Goal: Check status: Check status

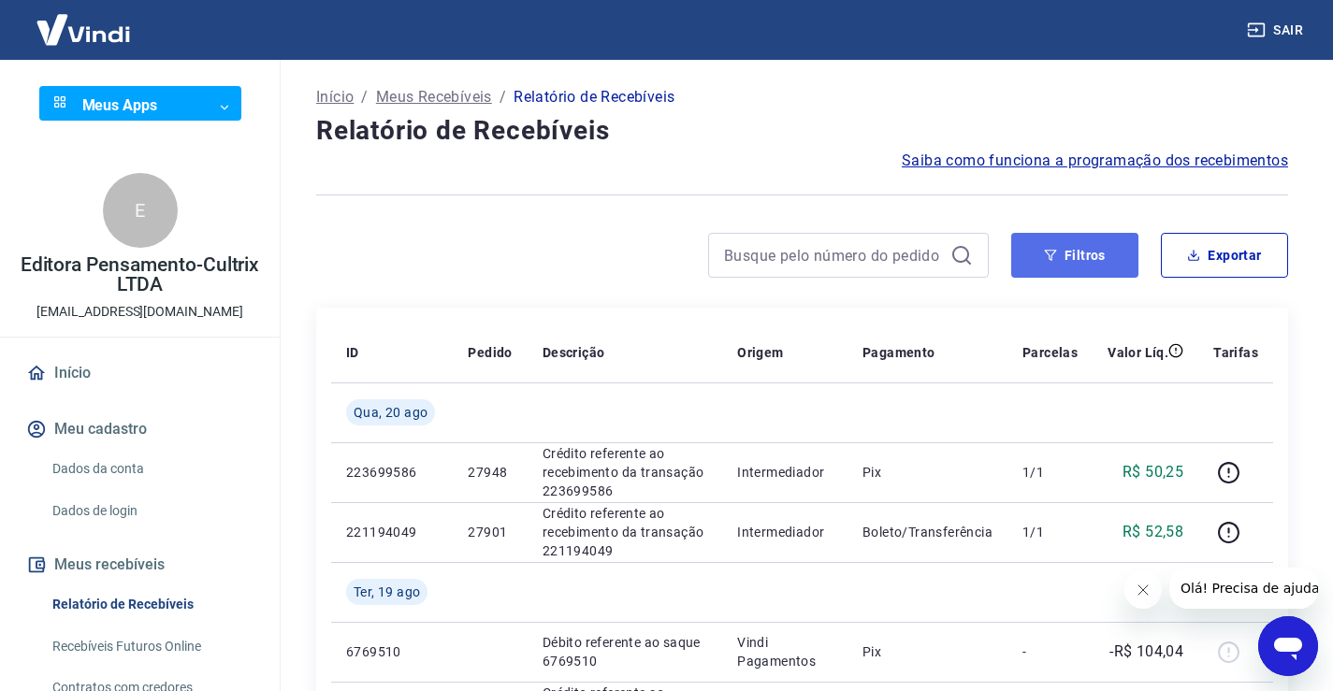
click at [1098, 256] on button "Filtros" at bounding box center [1074, 255] width 127 height 45
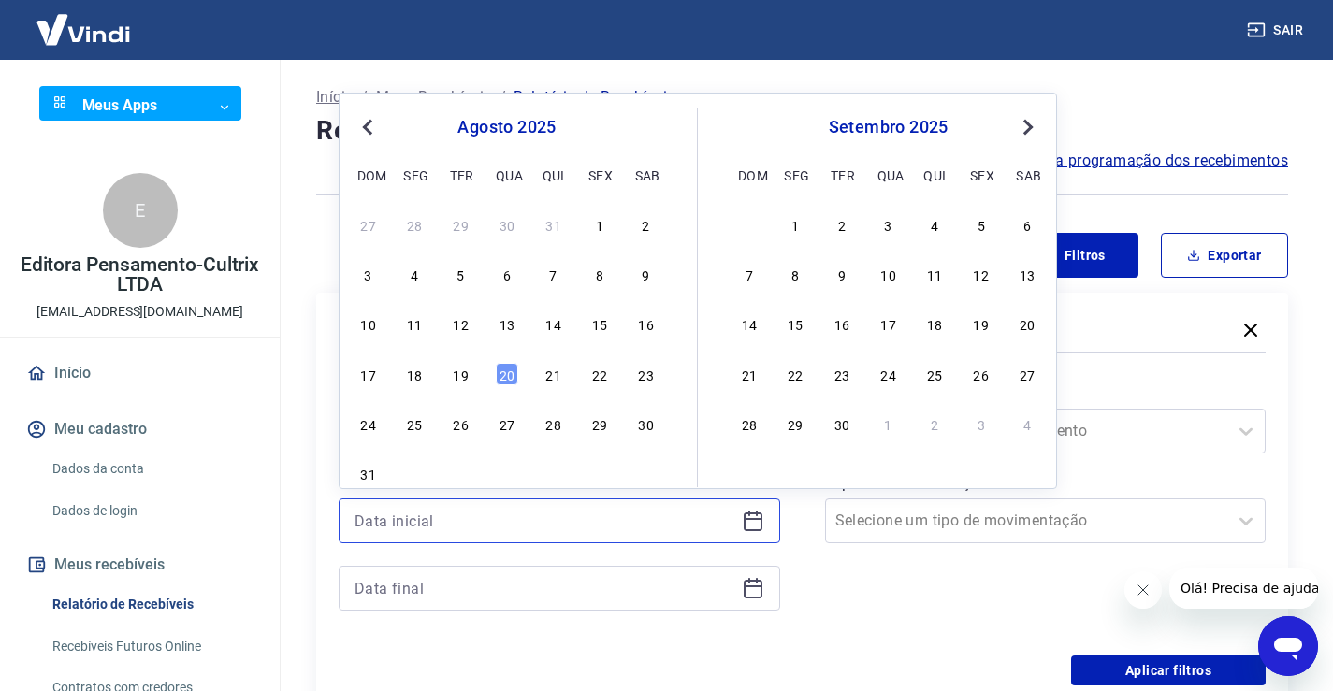
click at [521, 522] on input at bounding box center [545, 521] width 380 height 28
click at [416, 377] on div "18" at bounding box center [414, 374] width 22 height 22
type input "[DATE]"
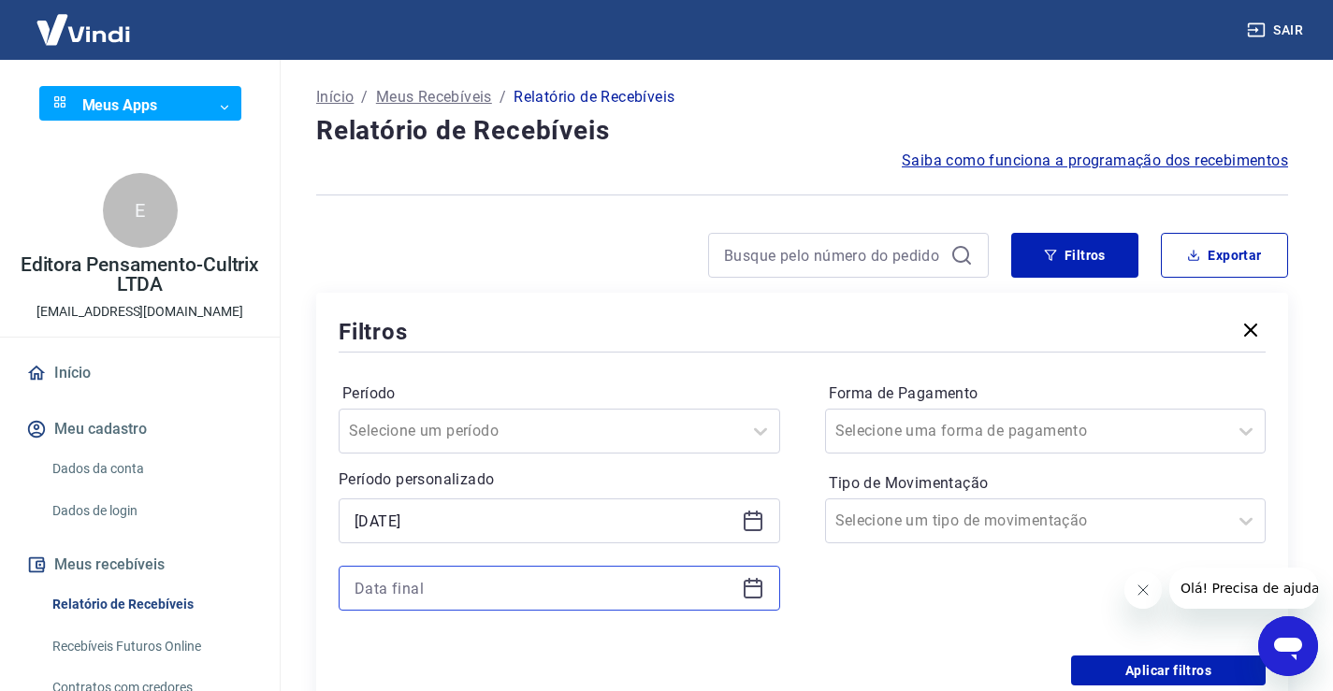
click at [444, 588] on input at bounding box center [545, 588] width 380 height 28
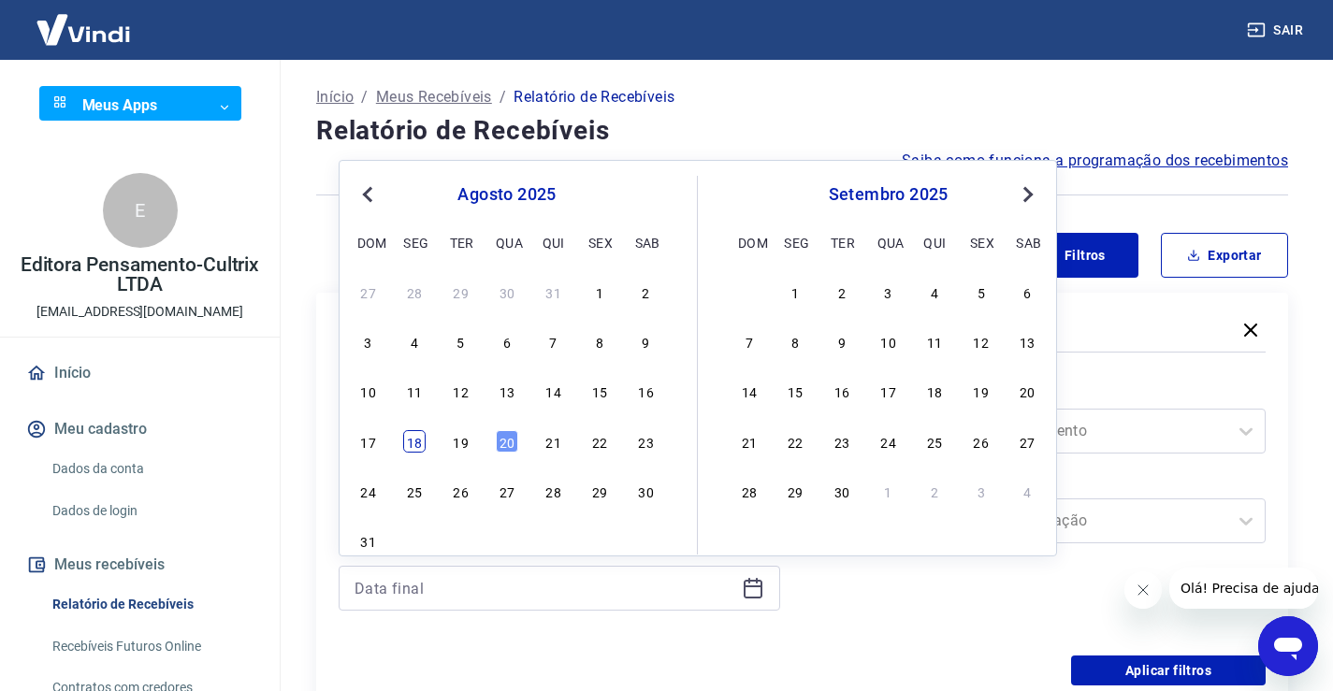
click at [421, 439] on div "18" at bounding box center [414, 441] width 22 height 22
type input "[DATE]"
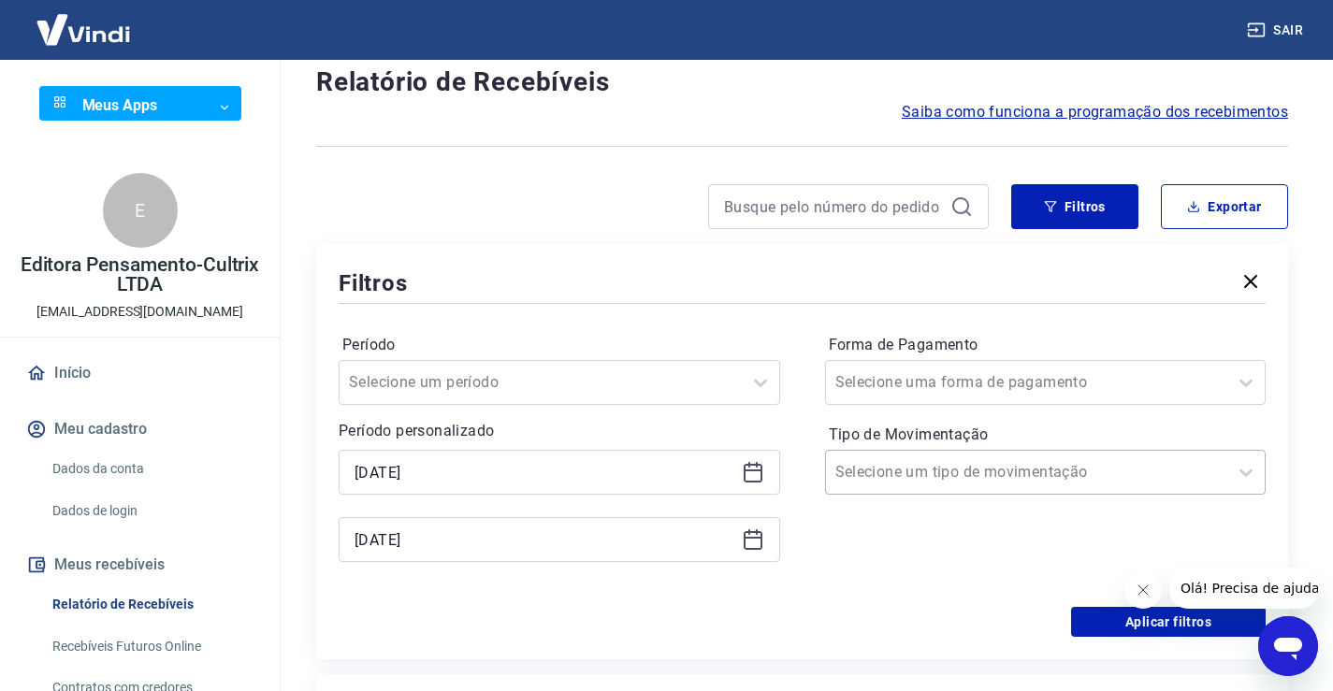
scroll to position [94, 0]
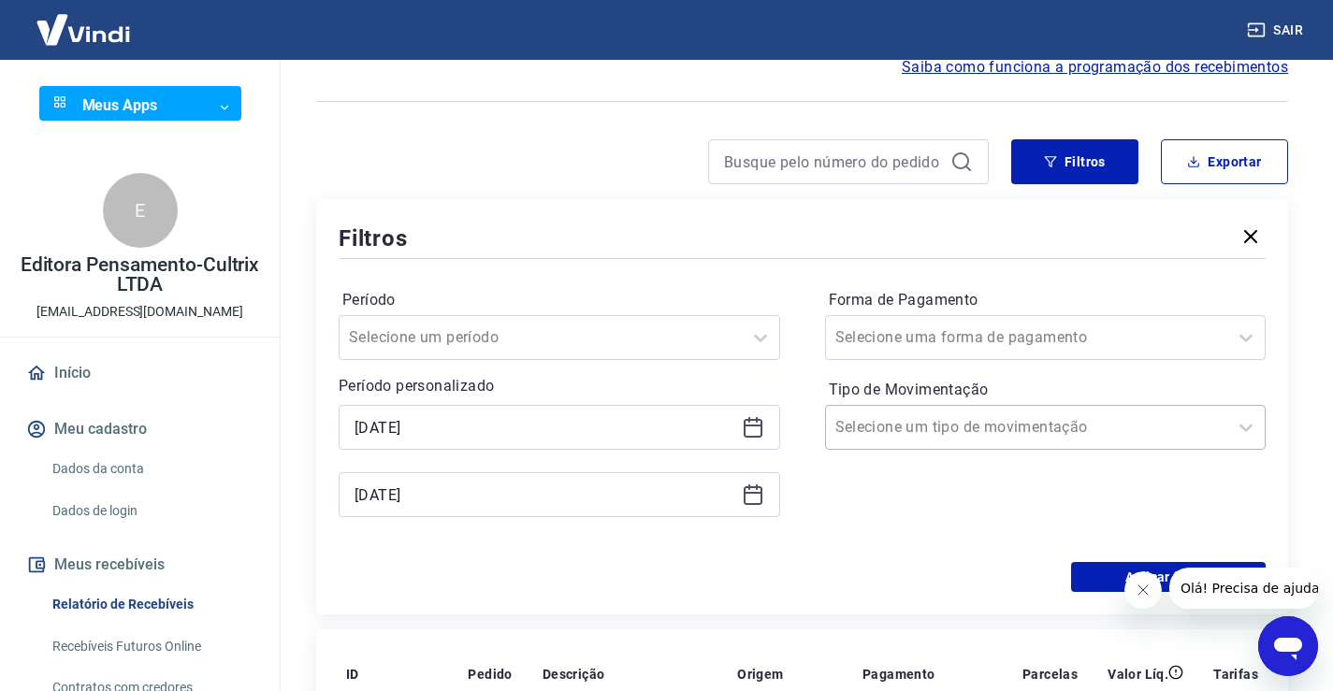
click at [898, 427] on input "Tipo de Movimentação" at bounding box center [929, 427] width 189 height 22
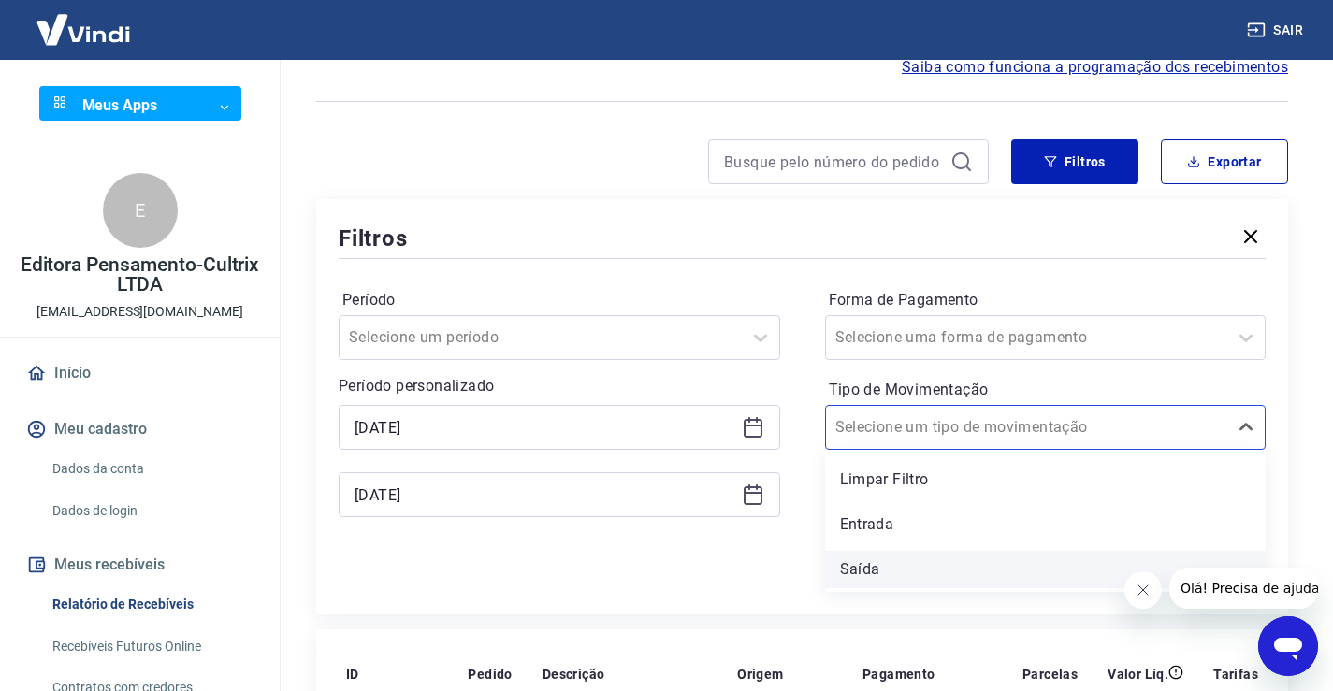
click at [872, 569] on div "Saída" at bounding box center [1045, 569] width 441 height 37
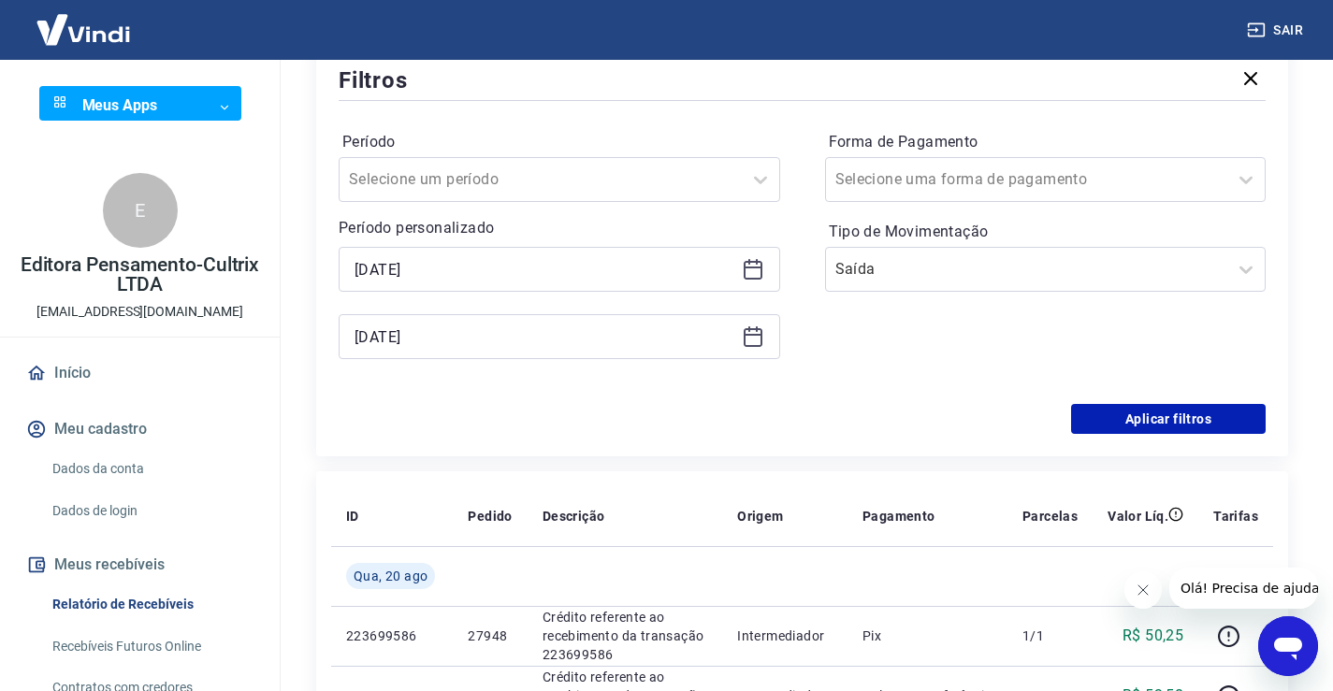
scroll to position [281, 0]
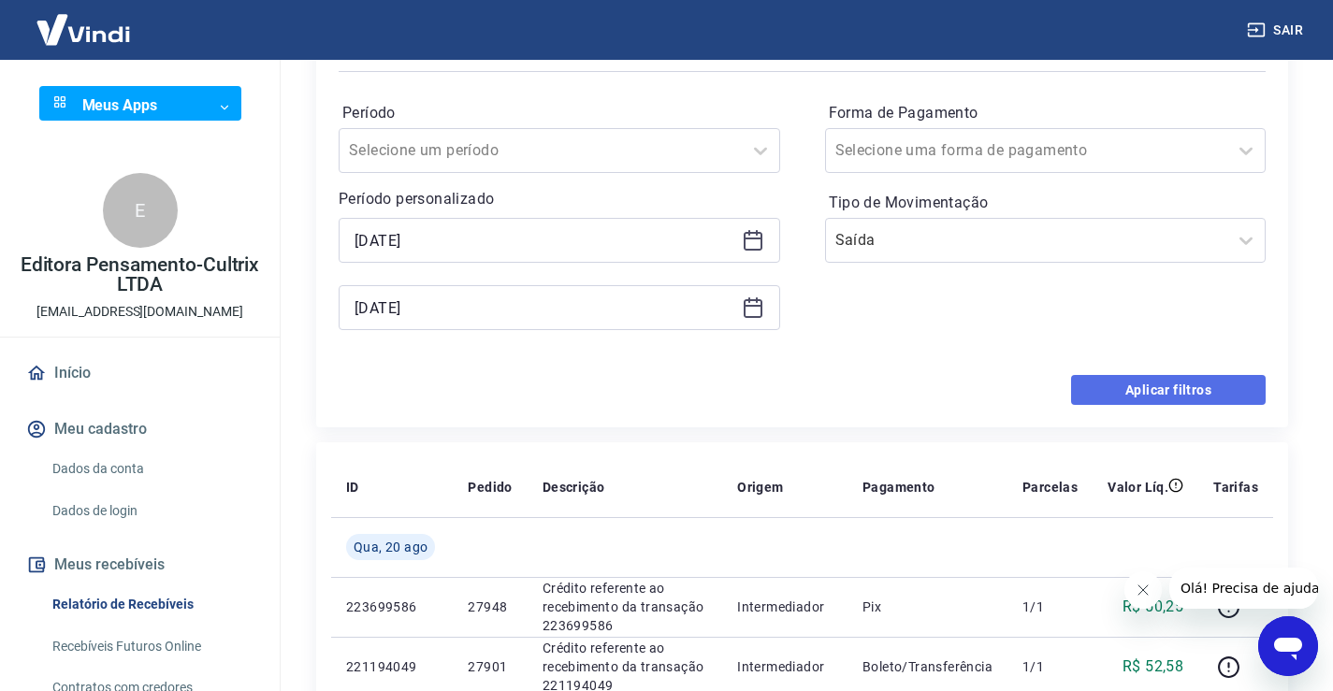
click at [1166, 392] on button "Aplicar filtros" at bounding box center [1168, 390] width 195 height 30
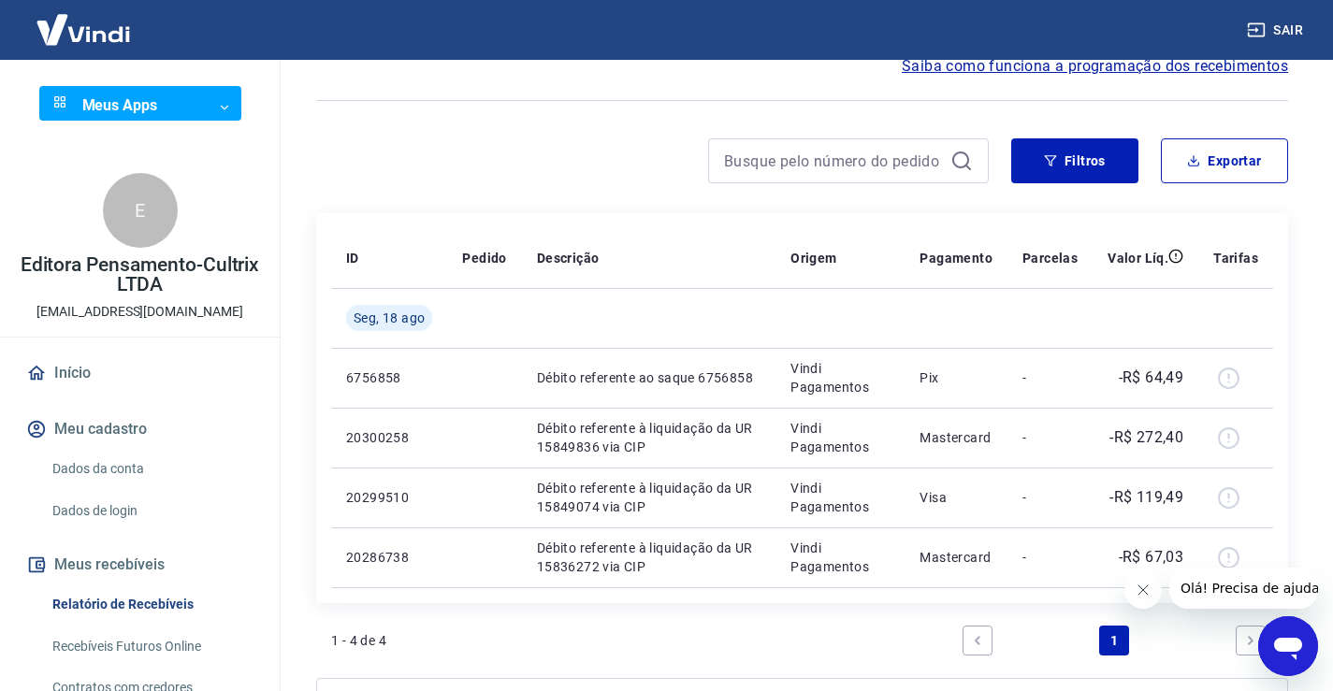
scroll to position [94, 0]
click at [1103, 157] on button "Filtros" at bounding box center [1074, 161] width 127 height 45
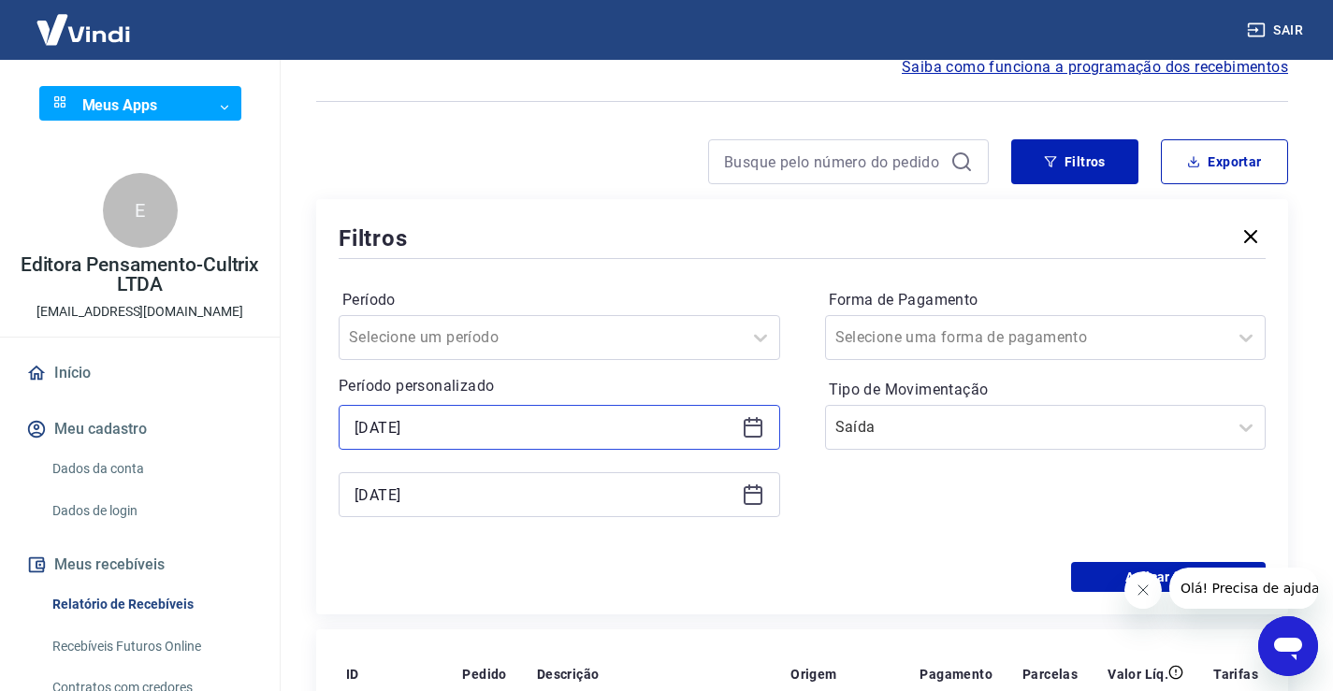
click at [515, 428] on input "[DATE]" at bounding box center [545, 427] width 380 height 28
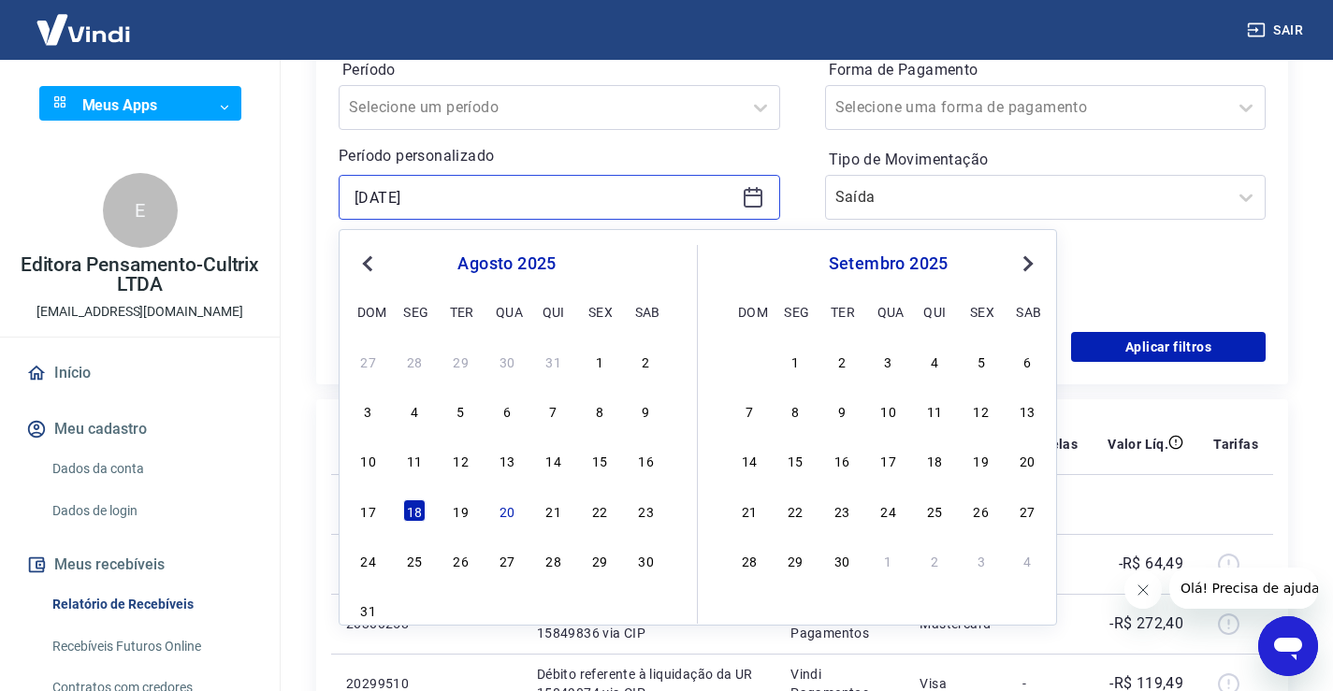
scroll to position [374, 0]
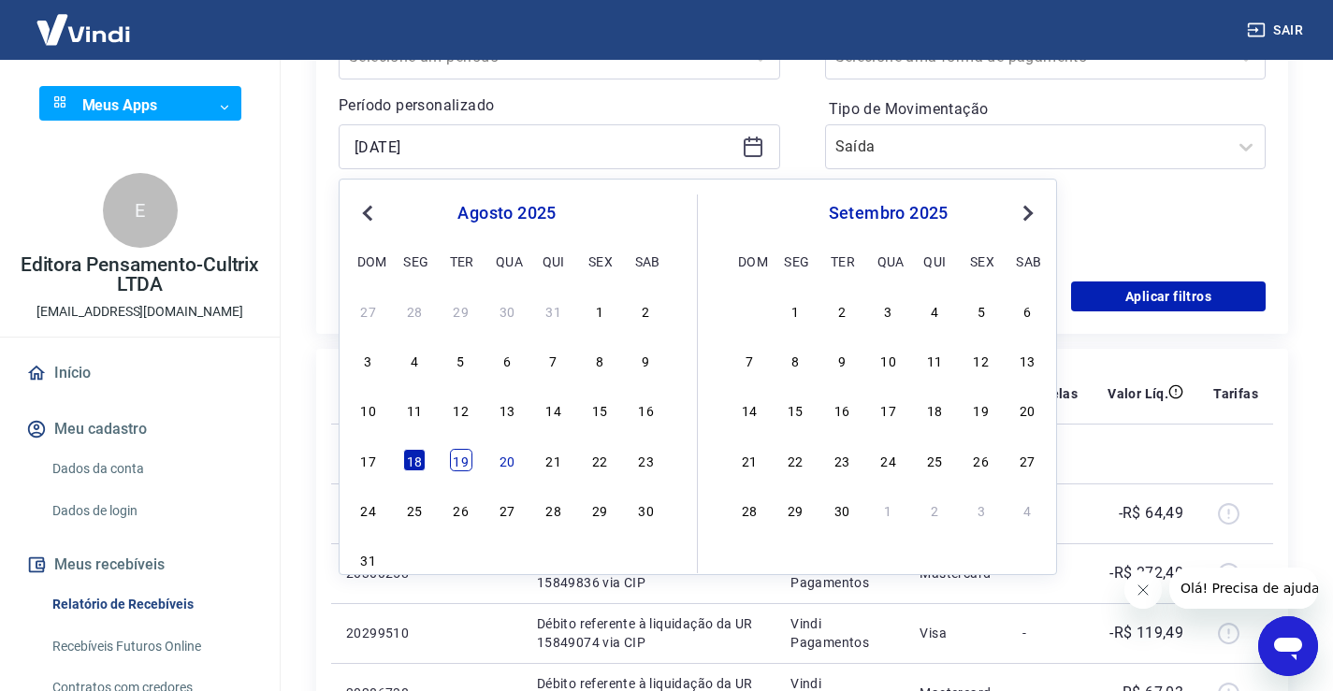
click at [463, 460] on div "19" at bounding box center [461, 460] width 22 height 22
type input "[DATE]"
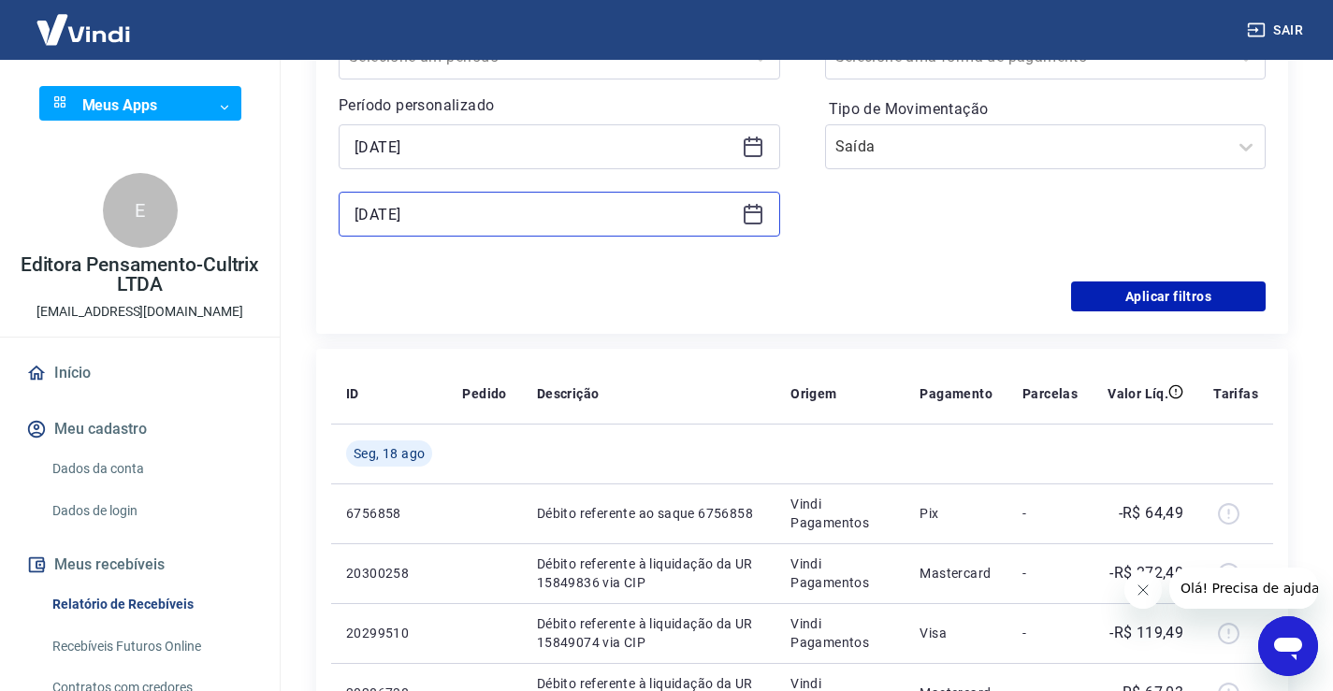
click at [465, 212] on input "[DATE]" at bounding box center [545, 214] width 380 height 28
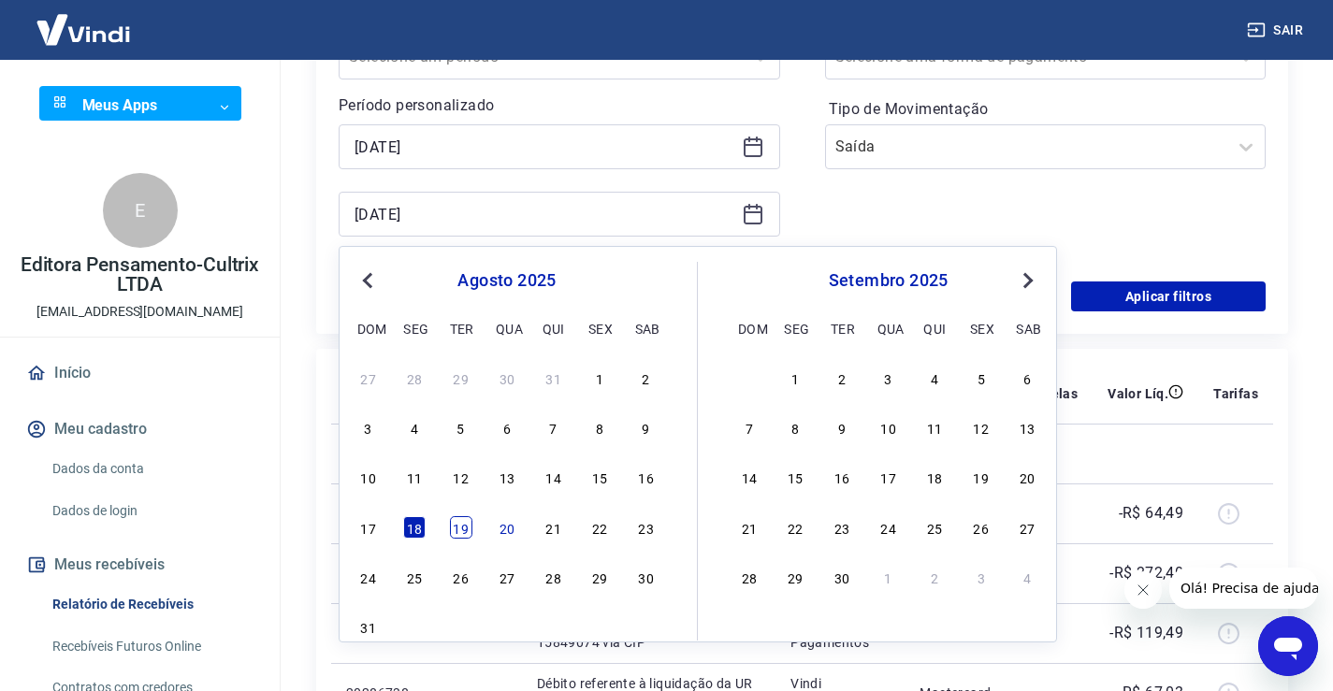
click at [464, 528] on div "19" at bounding box center [461, 527] width 22 height 22
type input "[DATE]"
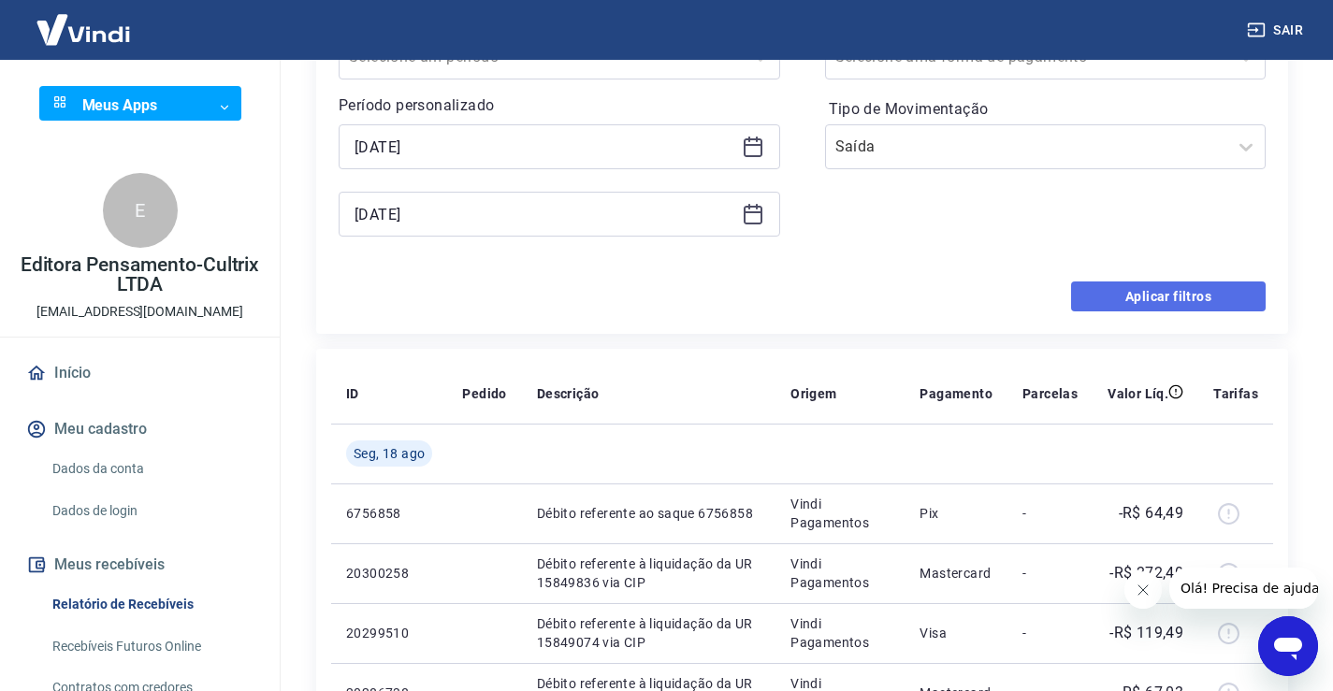
click at [1186, 293] on button "Aplicar filtros" at bounding box center [1168, 297] width 195 height 30
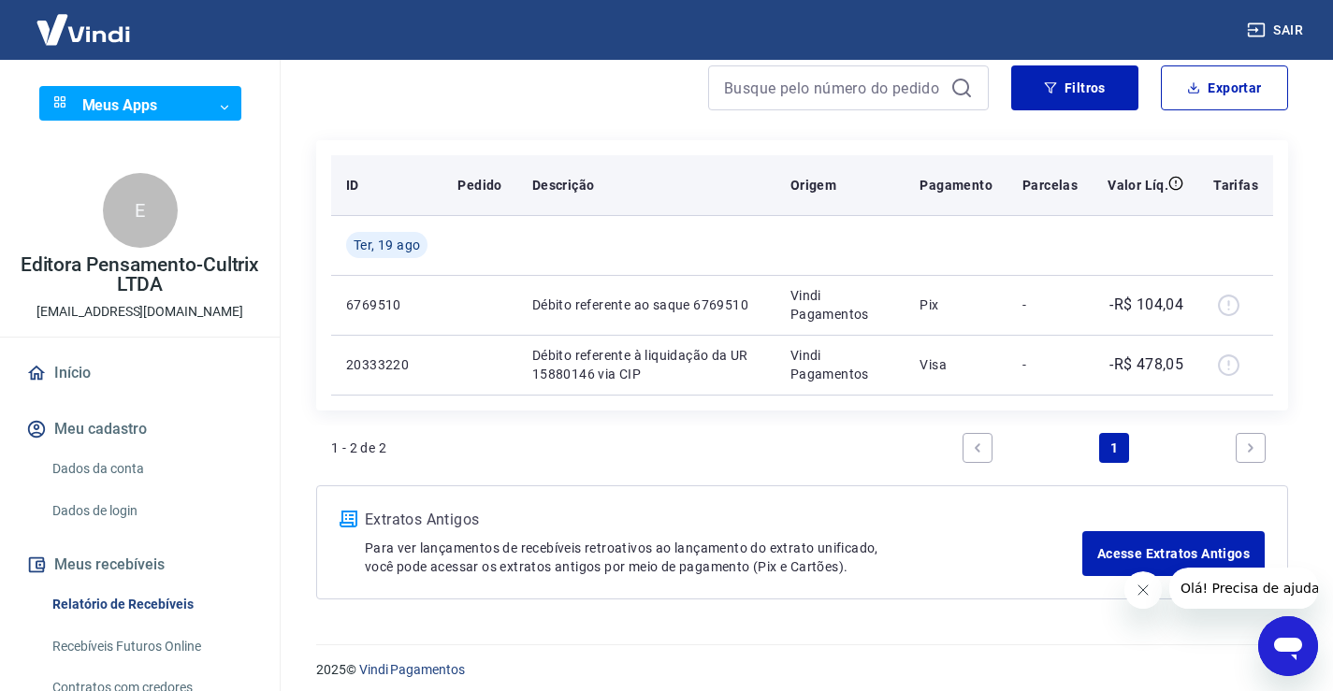
scroll to position [179, 0]
